Goal: Task Accomplishment & Management: Use online tool/utility

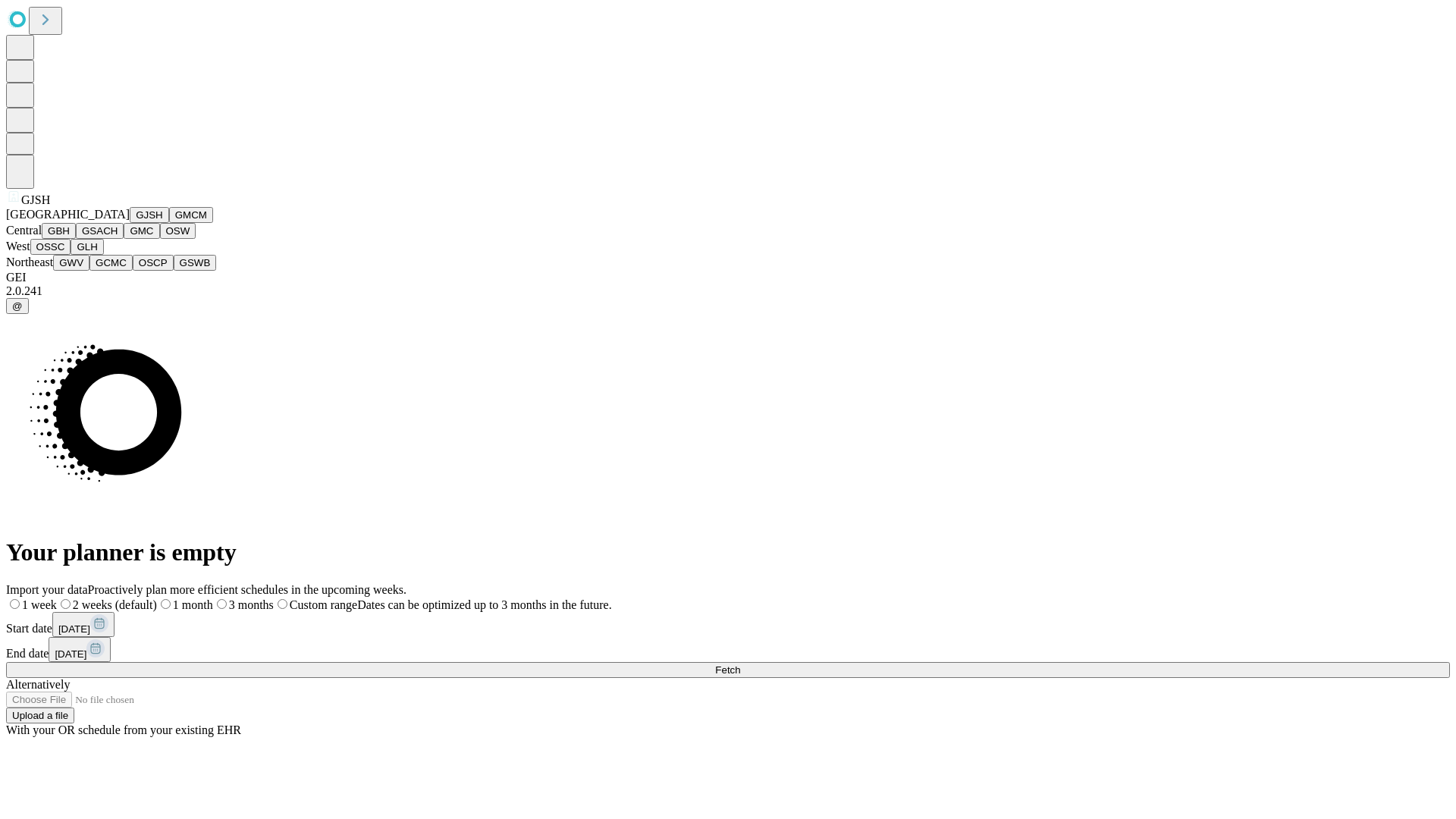
click at [130, 223] on button "GJSH" at bounding box center [149, 215] width 40 height 16
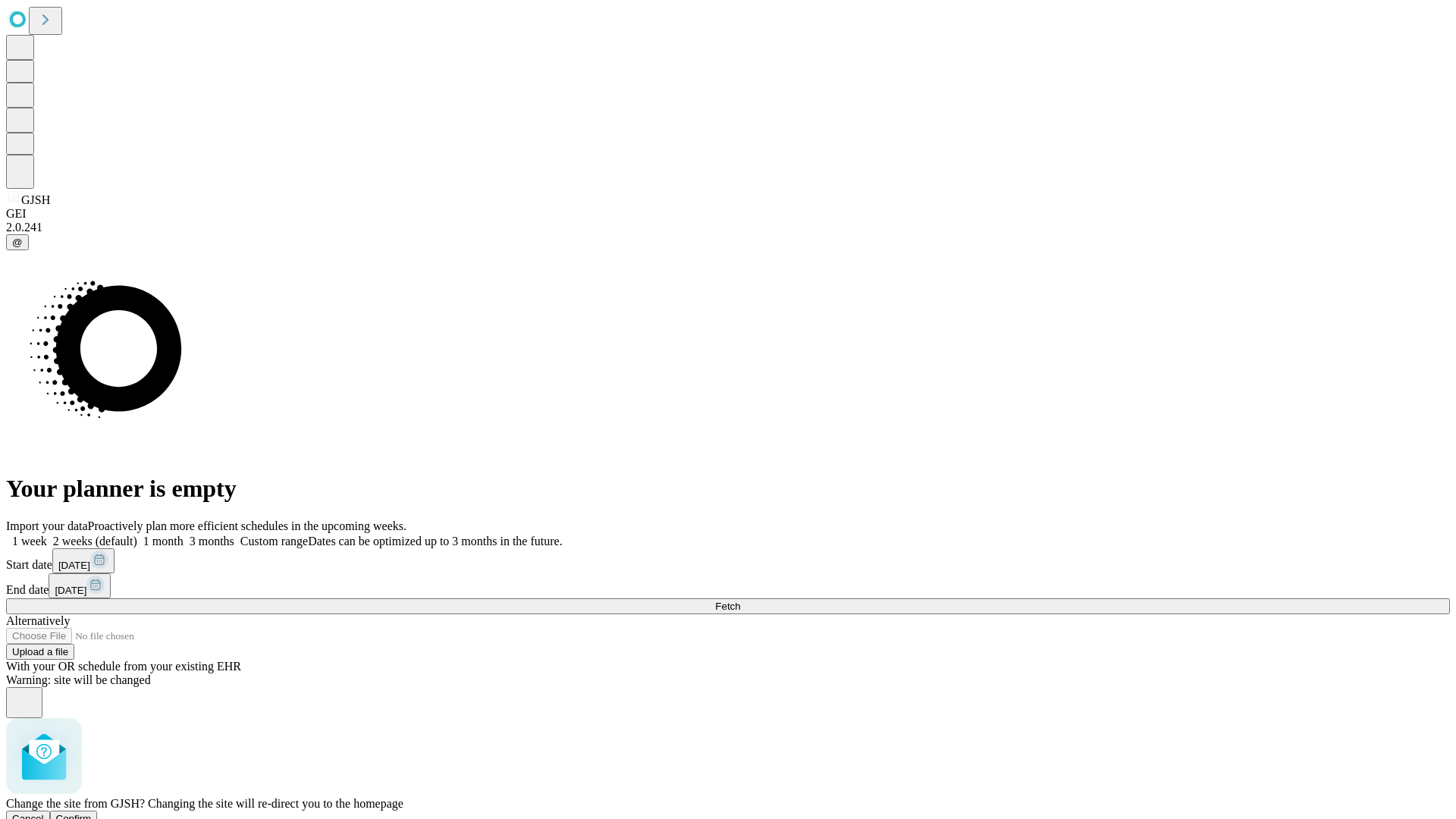
click at [92, 813] on span "Confirm" at bounding box center [74, 818] width 36 height 12
click at [47, 534] on label "1 week" at bounding box center [26, 541] width 41 height 13
click at [740, 600] on span "Fetch" at bounding box center [728, 606] width 25 height 12
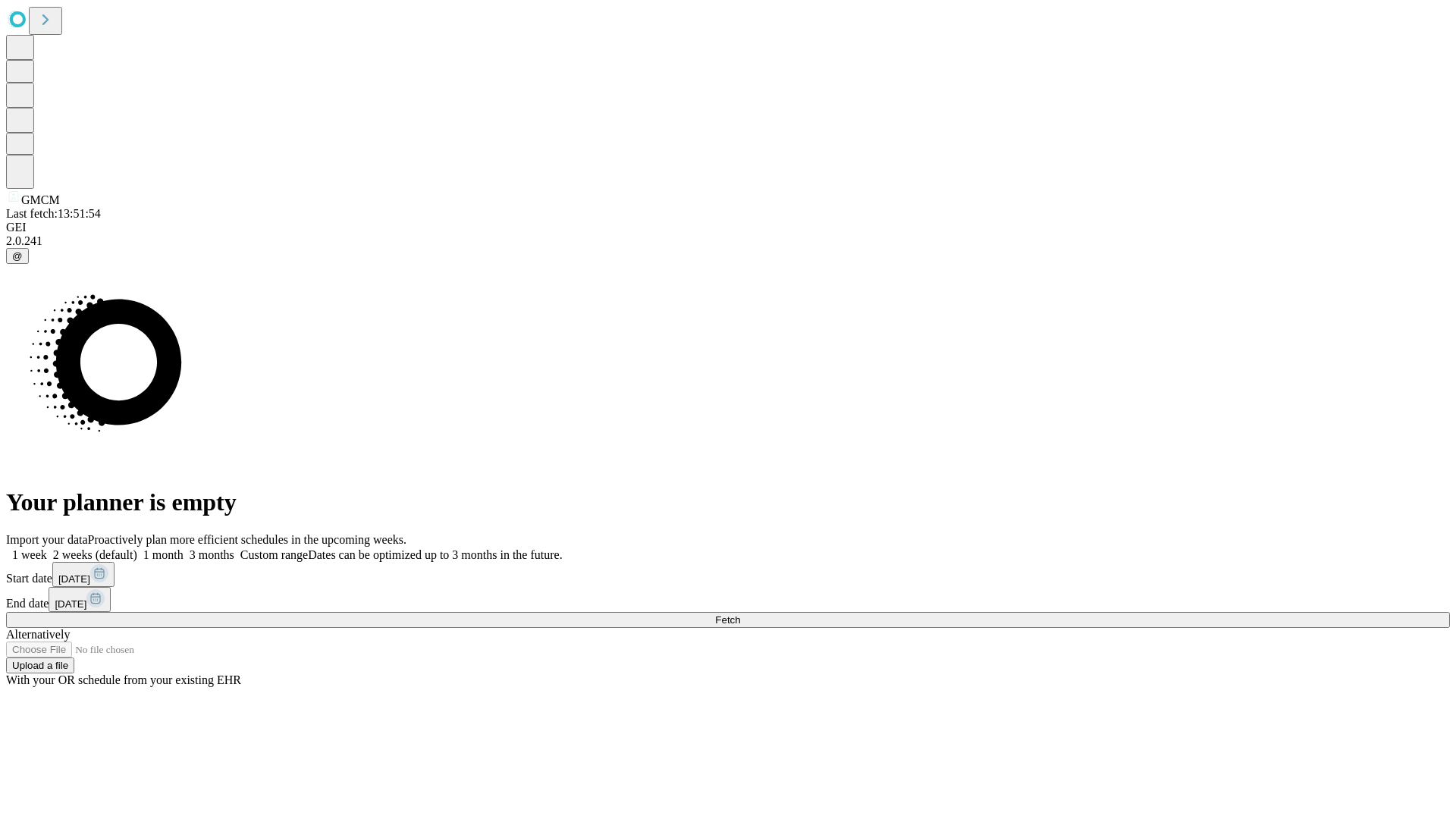
click at [47, 548] on label "1 week" at bounding box center [26, 555] width 41 height 13
click at [740, 614] on span "Fetch" at bounding box center [728, 619] width 25 height 12
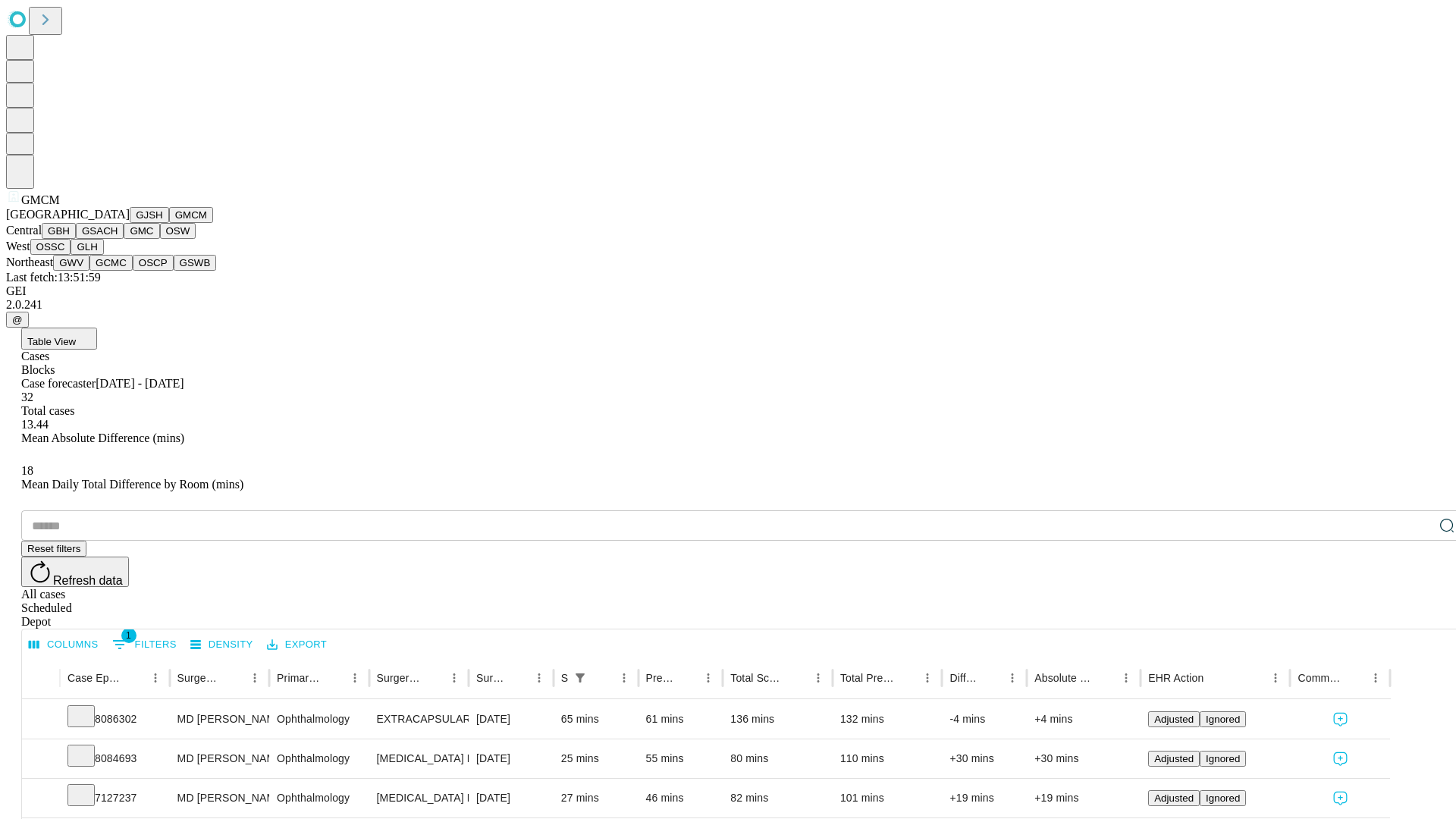
click at [75, 239] on button "GBH" at bounding box center [59, 231] width 34 height 16
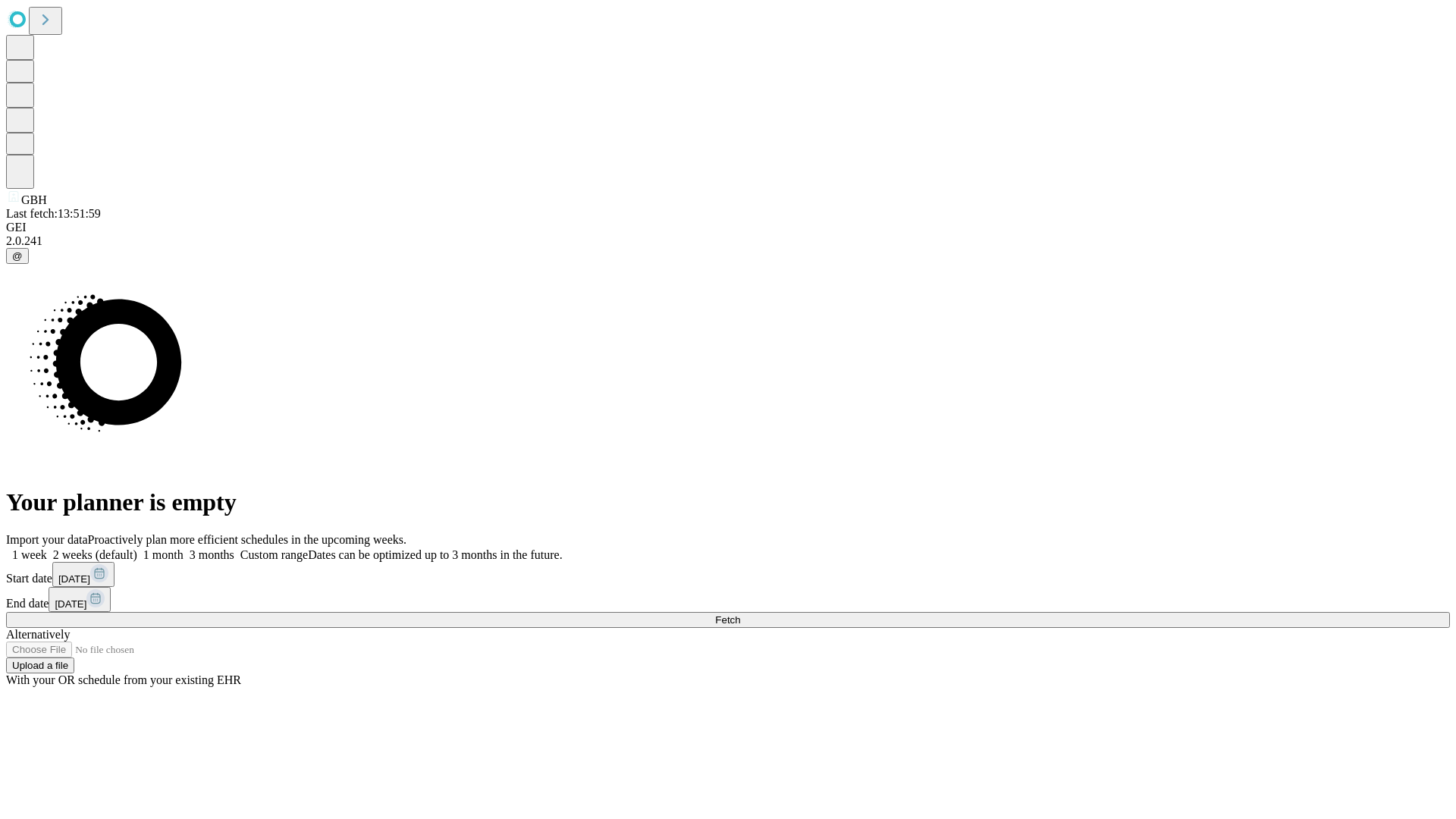
click at [47, 548] on label "1 week" at bounding box center [26, 555] width 41 height 13
click at [740, 614] on span "Fetch" at bounding box center [728, 619] width 25 height 12
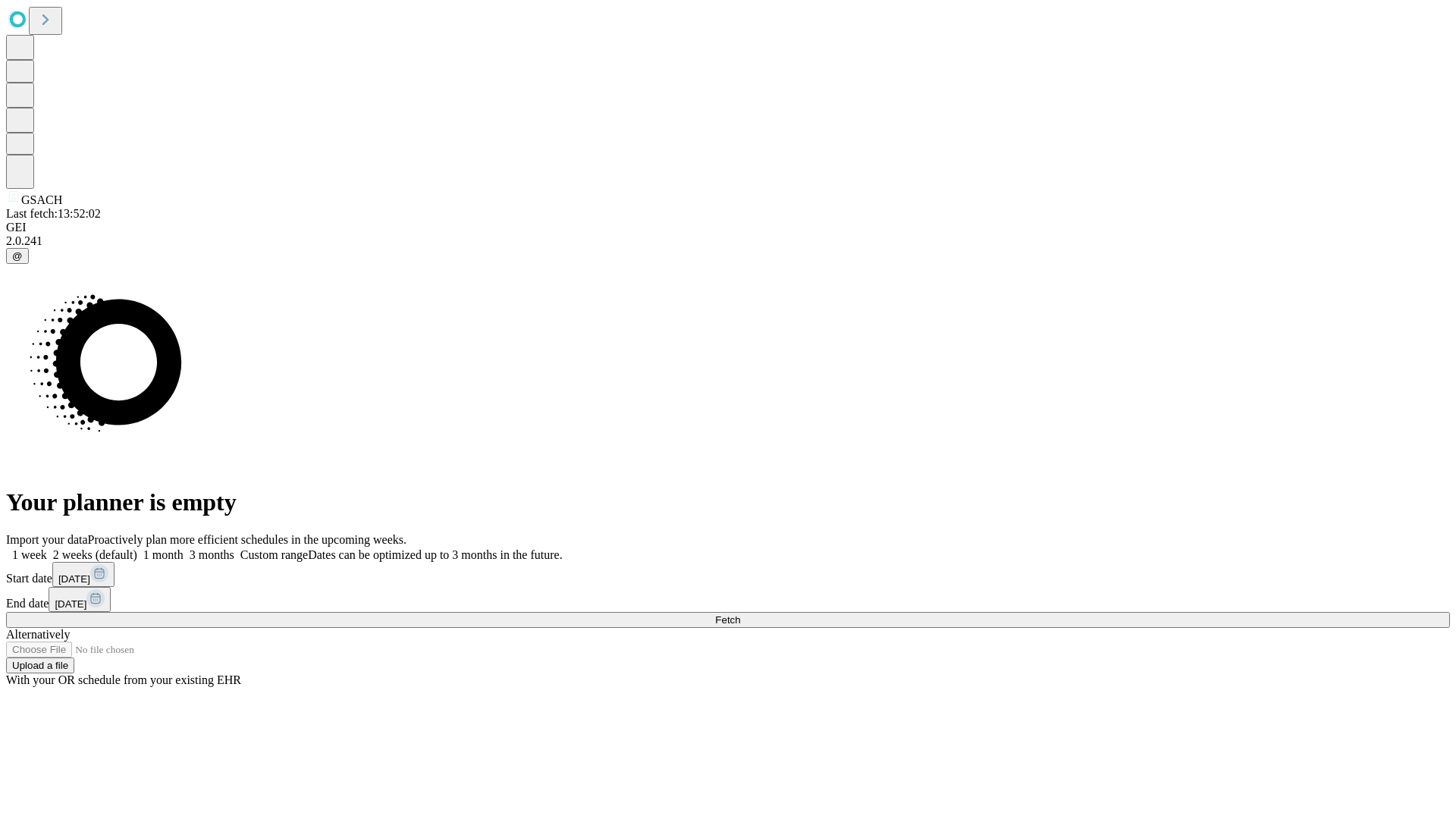
click at [740, 614] on span "Fetch" at bounding box center [728, 619] width 25 height 12
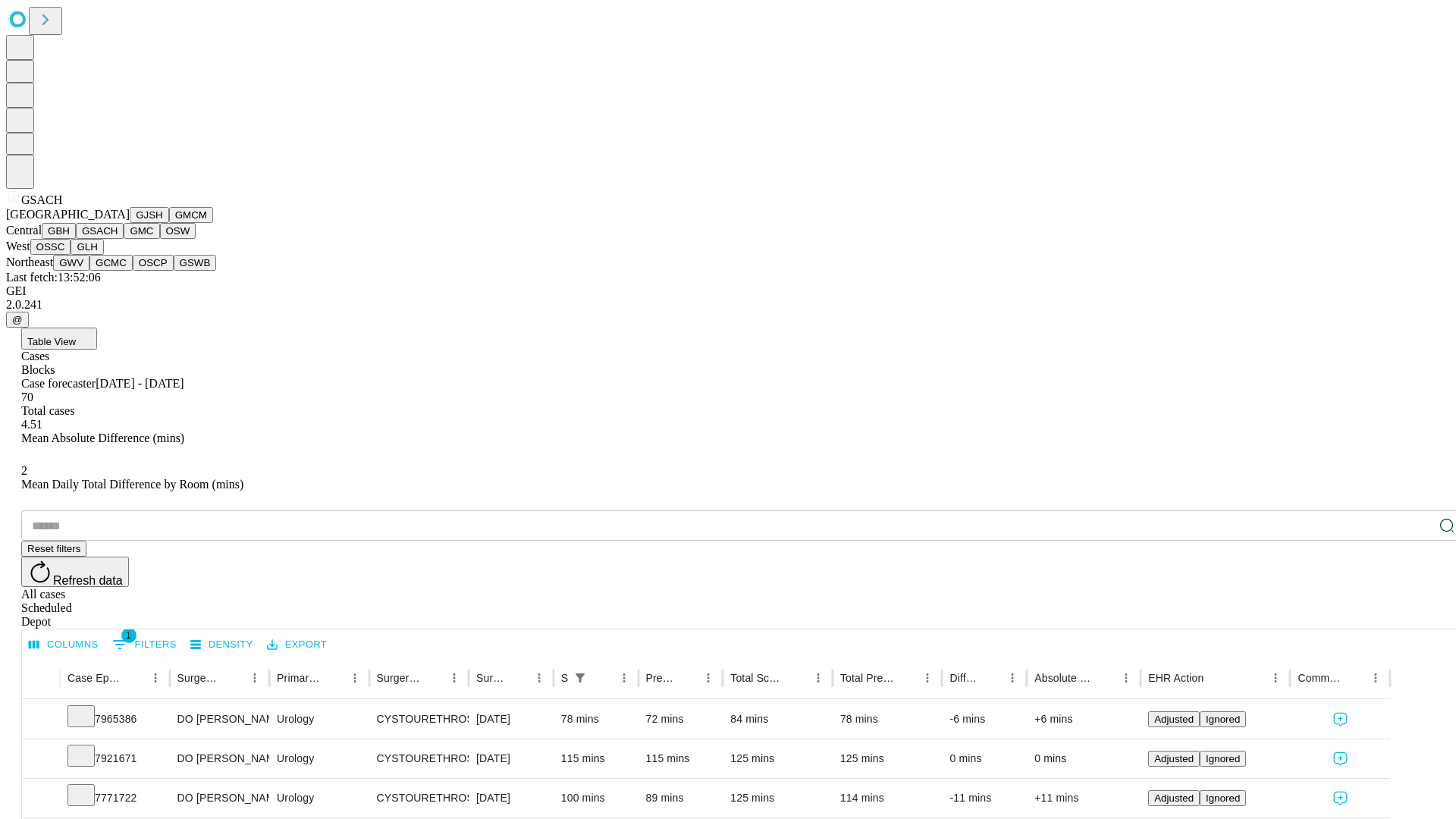
click at [124, 239] on button "GMC" at bounding box center [142, 231] width 36 height 16
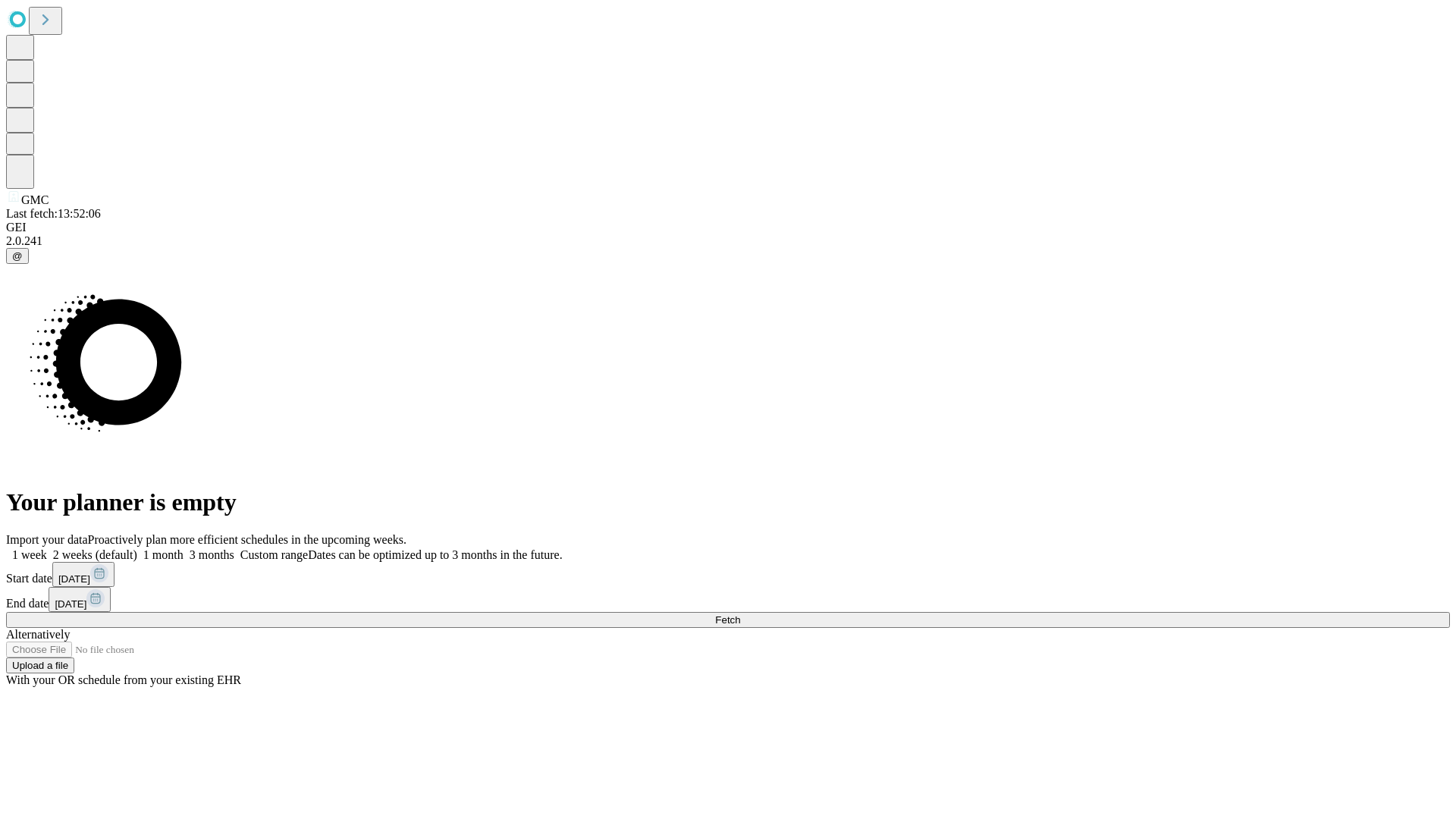
click at [47, 548] on label "1 week" at bounding box center [26, 555] width 41 height 13
click at [740, 614] on span "Fetch" at bounding box center [728, 619] width 25 height 12
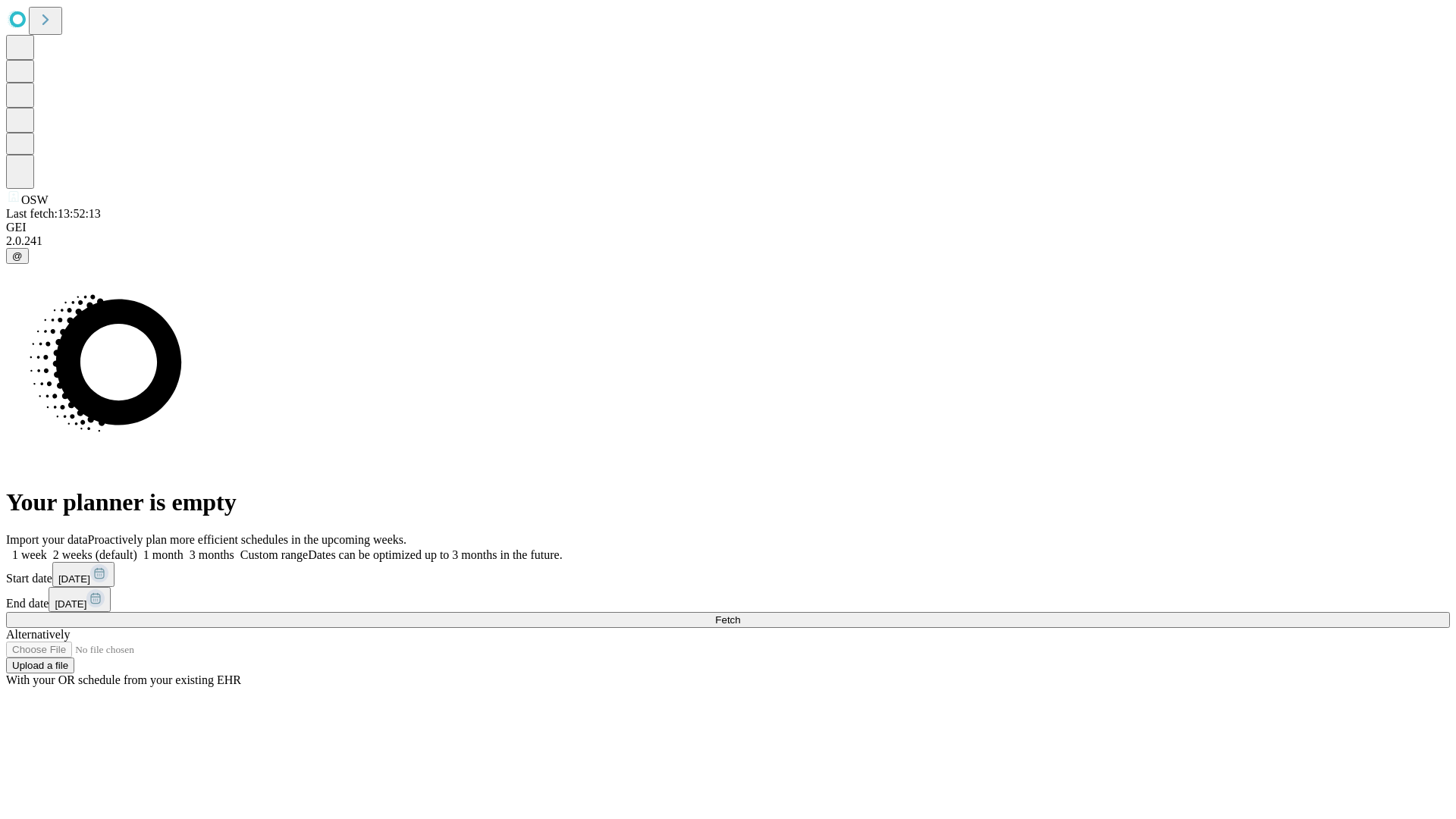
click at [47, 548] on label "1 week" at bounding box center [26, 555] width 41 height 13
click at [740, 614] on span "Fetch" at bounding box center [728, 619] width 25 height 12
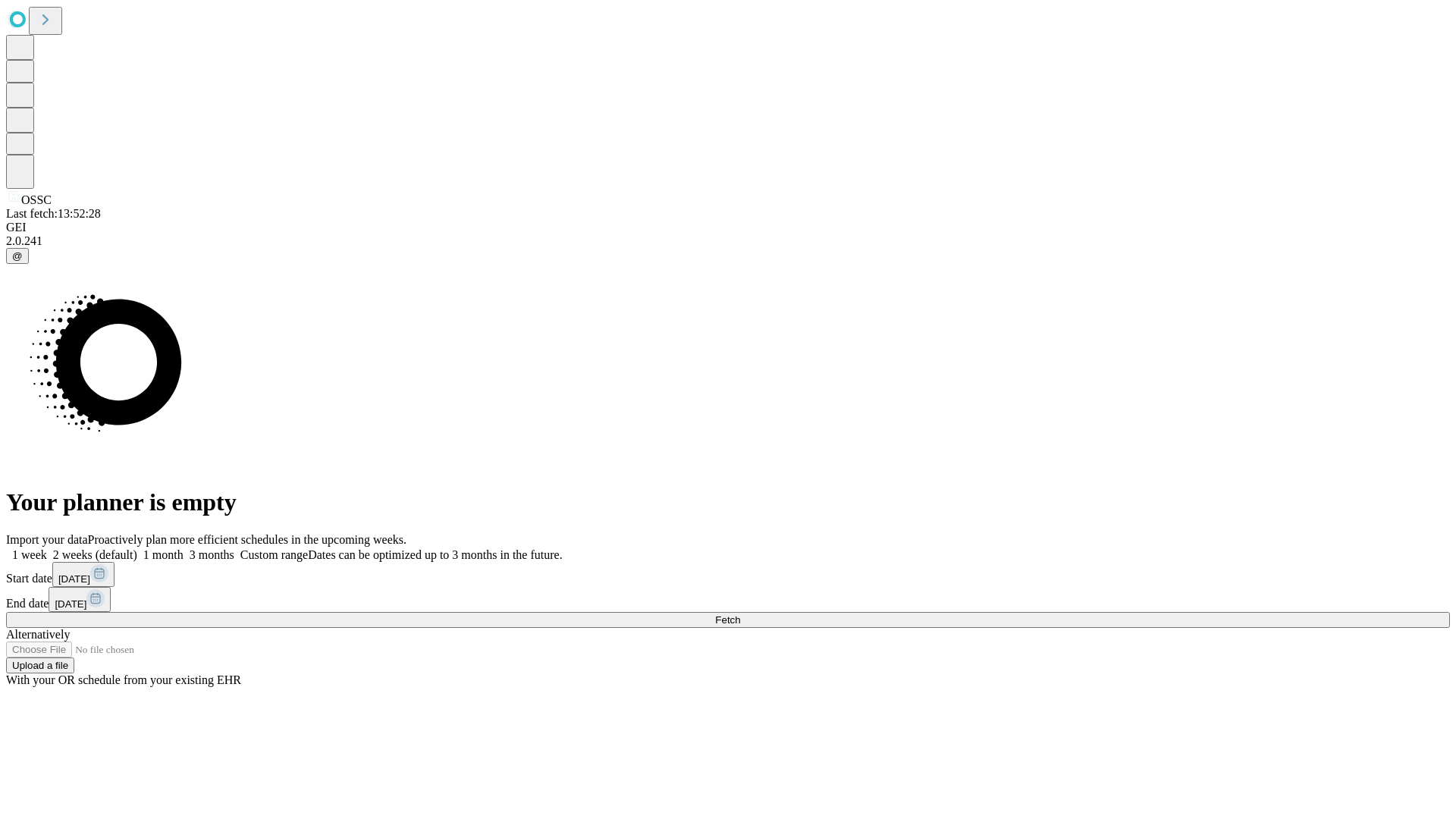
click at [47, 548] on label "1 week" at bounding box center [26, 555] width 41 height 13
click at [740, 614] on span "Fetch" at bounding box center [728, 619] width 25 height 12
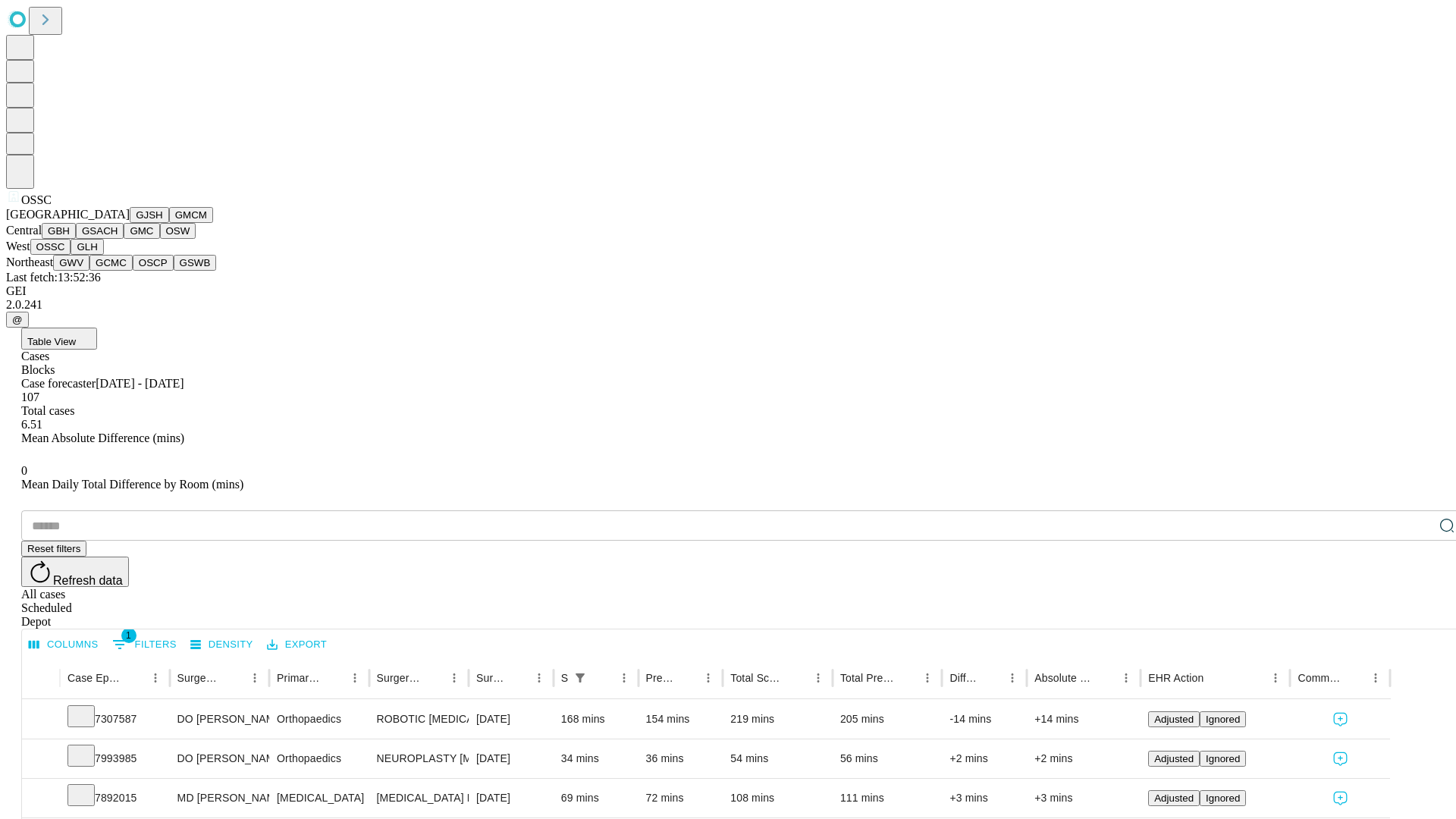
click at [103, 254] on button "GLH" at bounding box center [87, 247] width 33 height 16
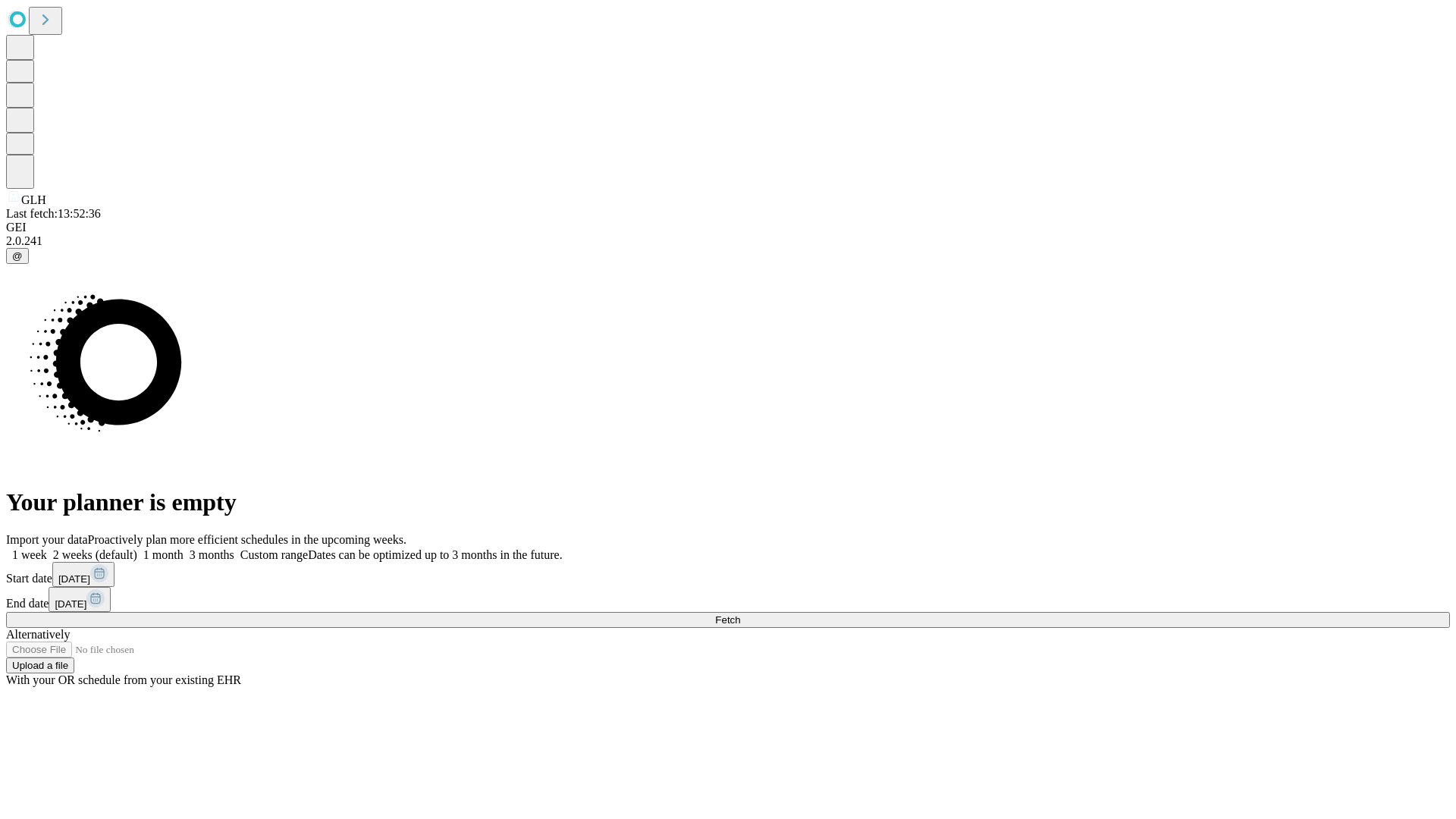
click at [47, 548] on label "1 week" at bounding box center [26, 555] width 41 height 13
click at [740, 614] on span "Fetch" at bounding box center [728, 619] width 25 height 12
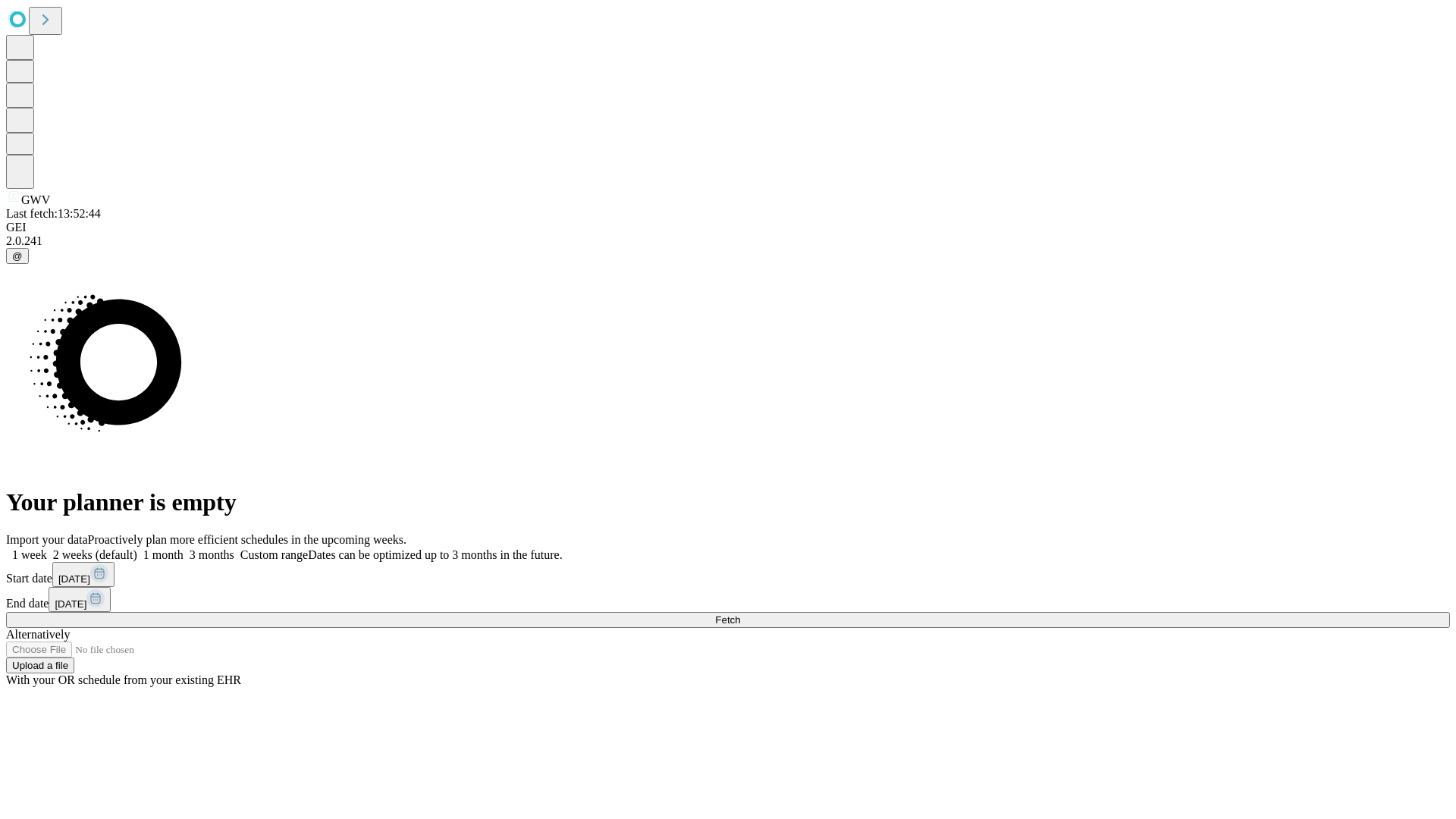
click at [47, 548] on label "1 week" at bounding box center [26, 555] width 41 height 13
click at [740, 614] on span "Fetch" at bounding box center [728, 619] width 25 height 12
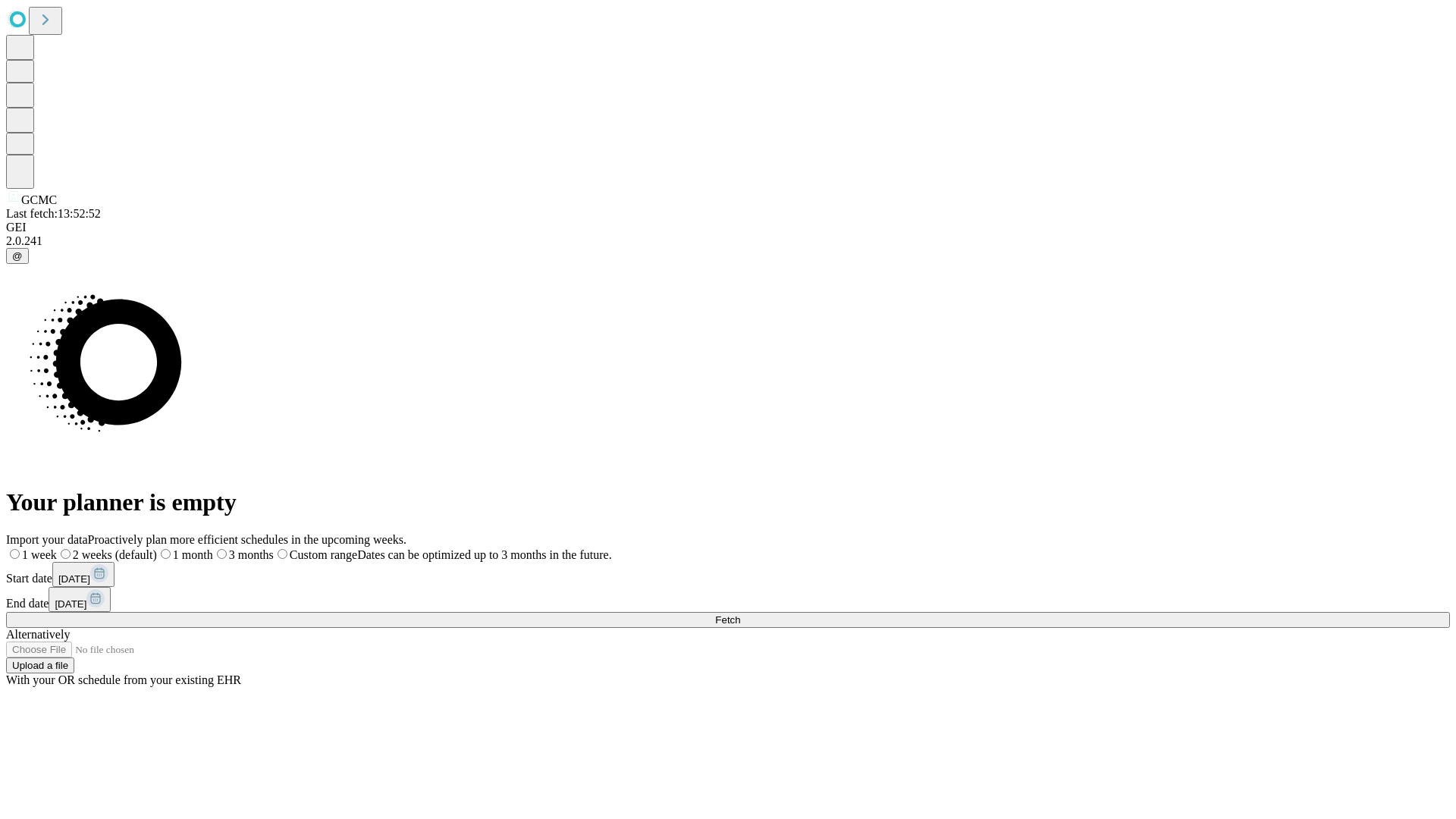
click at [57, 548] on label "1 week" at bounding box center [31, 555] width 51 height 13
click at [740, 614] on span "Fetch" at bounding box center [728, 619] width 25 height 12
click at [47, 548] on label "1 week" at bounding box center [26, 555] width 41 height 13
click at [740, 614] on span "Fetch" at bounding box center [728, 619] width 25 height 12
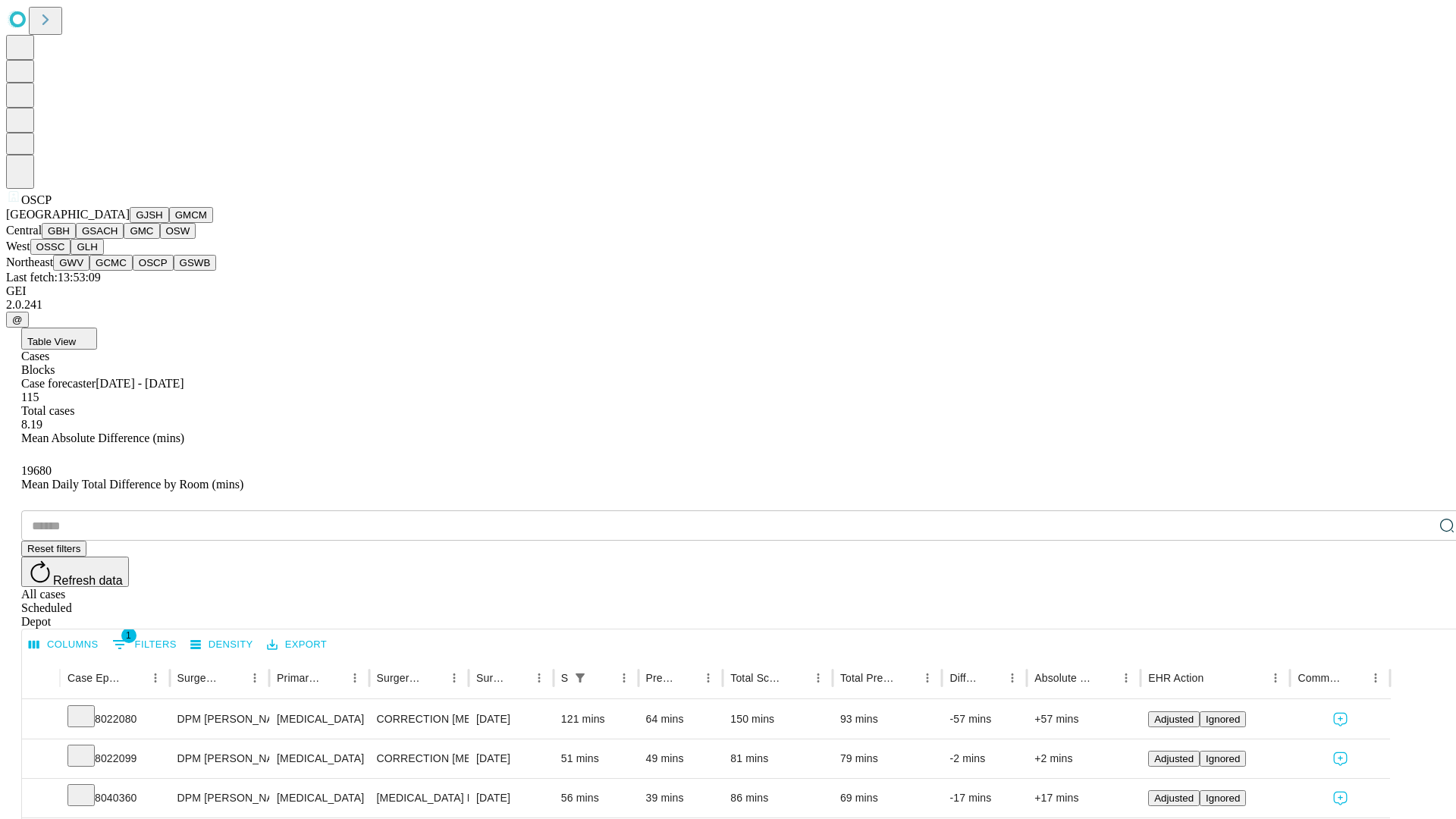
click at [174, 271] on button "GSWB" at bounding box center [195, 262] width 44 height 16
